Goal: Feedback & Contribution: Leave review/rating

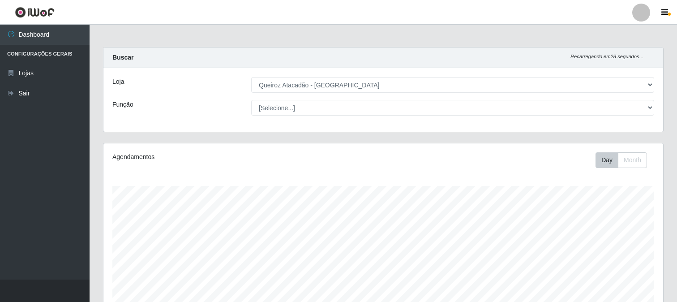
select select "464"
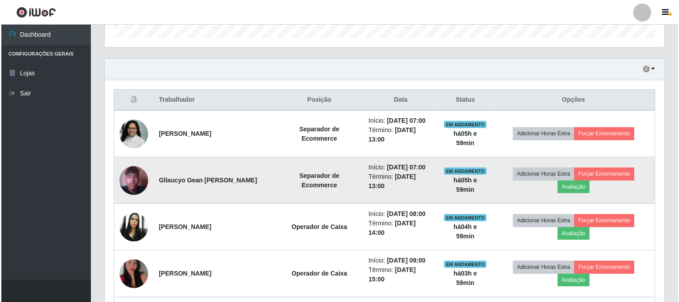
scroll to position [283, 0]
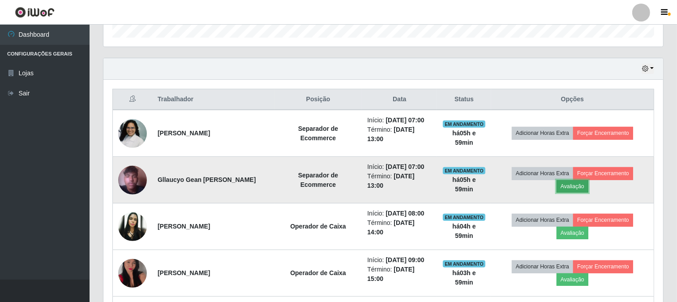
click at [575, 186] on button "Avaliação" at bounding box center [573, 186] width 32 height 13
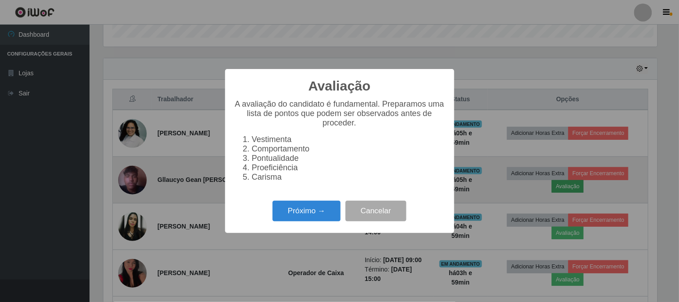
scroll to position [185, 554]
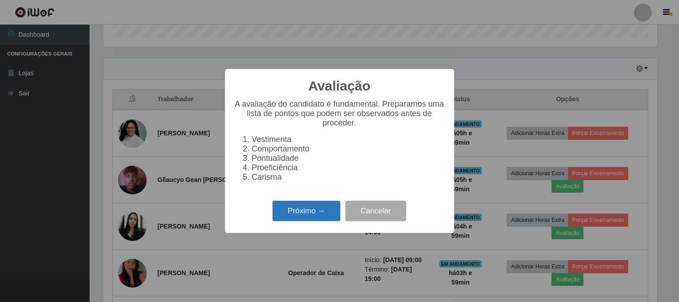
click at [307, 213] on button "Próximo →" at bounding box center [307, 211] width 68 height 21
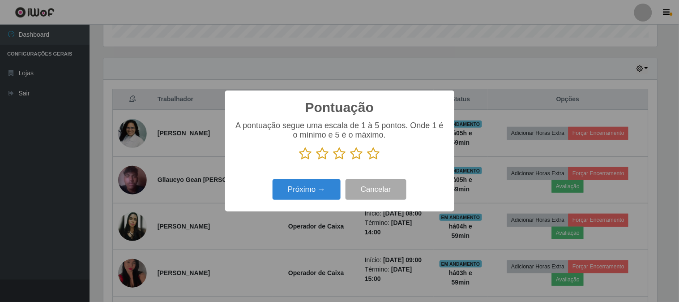
click at [373, 154] on icon at bounding box center [374, 153] width 13 height 13
click at [368, 160] on input "radio" at bounding box center [368, 160] width 0 height 0
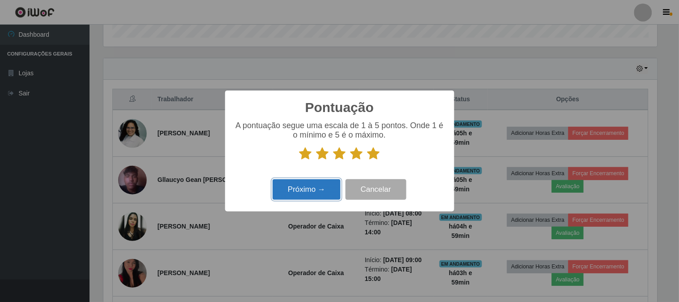
click at [301, 187] on button "Próximo →" at bounding box center [307, 189] width 68 height 21
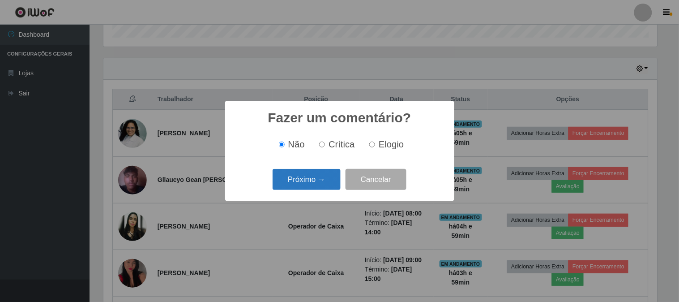
click at [318, 179] on button "Próximo →" at bounding box center [307, 179] width 68 height 21
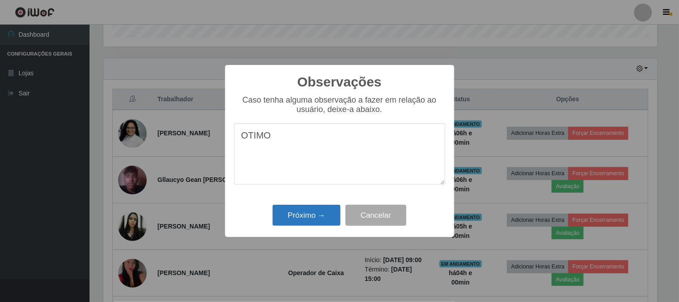
type textarea "OTIMO"
click at [285, 214] on button "Próximo →" at bounding box center [307, 215] width 68 height 21
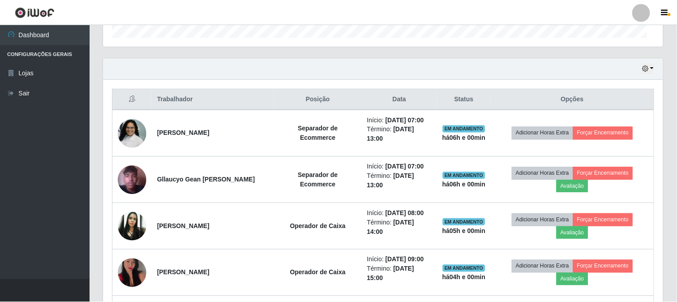
scroll to position [185, 560]
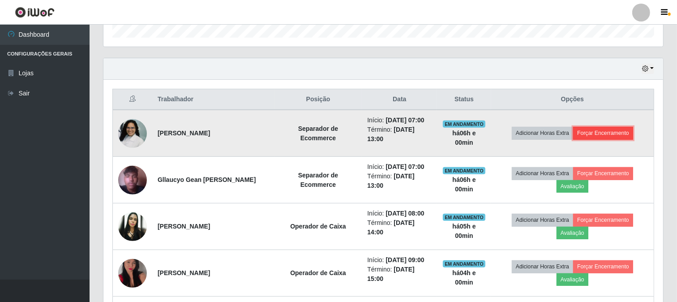
click at [621, 131] on button "Forçar Encerramento" at bounding box center [603, 133] width 60 height 13
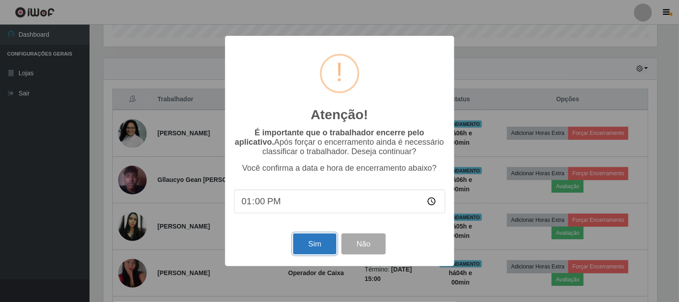
click at [297, 240] on button "Sim" at bounding box center [314, 243] width 43 height 21
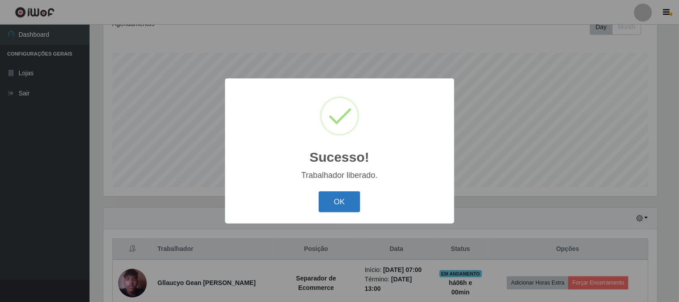
click at [336, 198] on button "OK" at bounding box center [340, 201] width 42 height 21
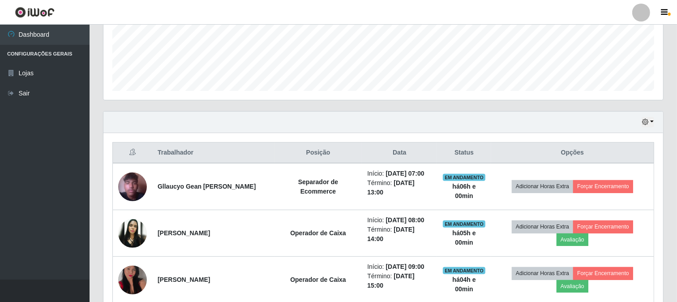
scroll to position [233, 0]
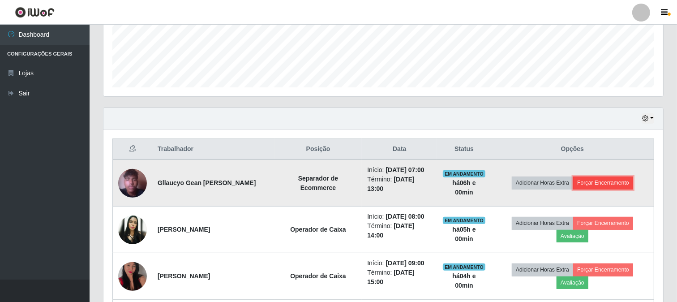
click at [614, 180] on button "Forçar Encerramento" at bounding box center [603, 182] width 60 height 13
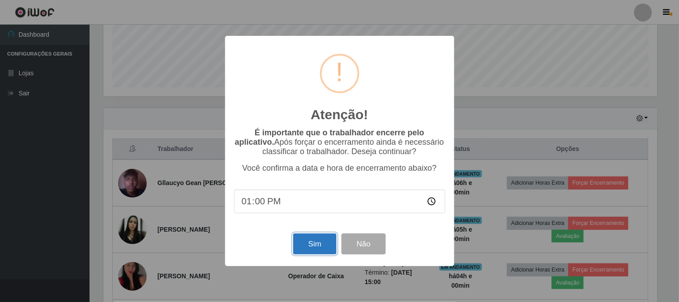
click at [311, 247] on button "Sim" at bounding box center [314, 243] width 43 height 21
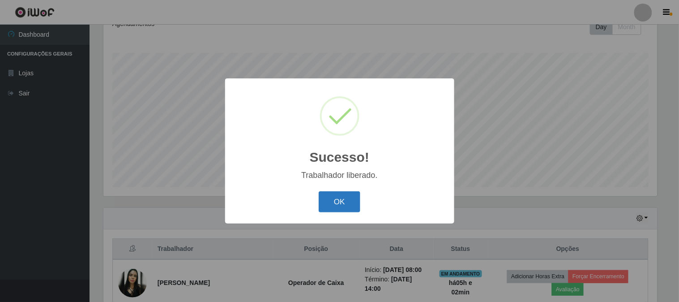
click at [345, 205] on button "OK" at bounding box center [340, 201] width 42 height 21
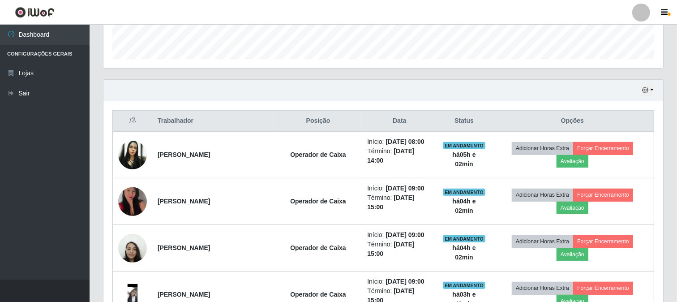
scroll to position [283, 0]
